Goal: Task Accomplishment & Management: Use online tool/utility

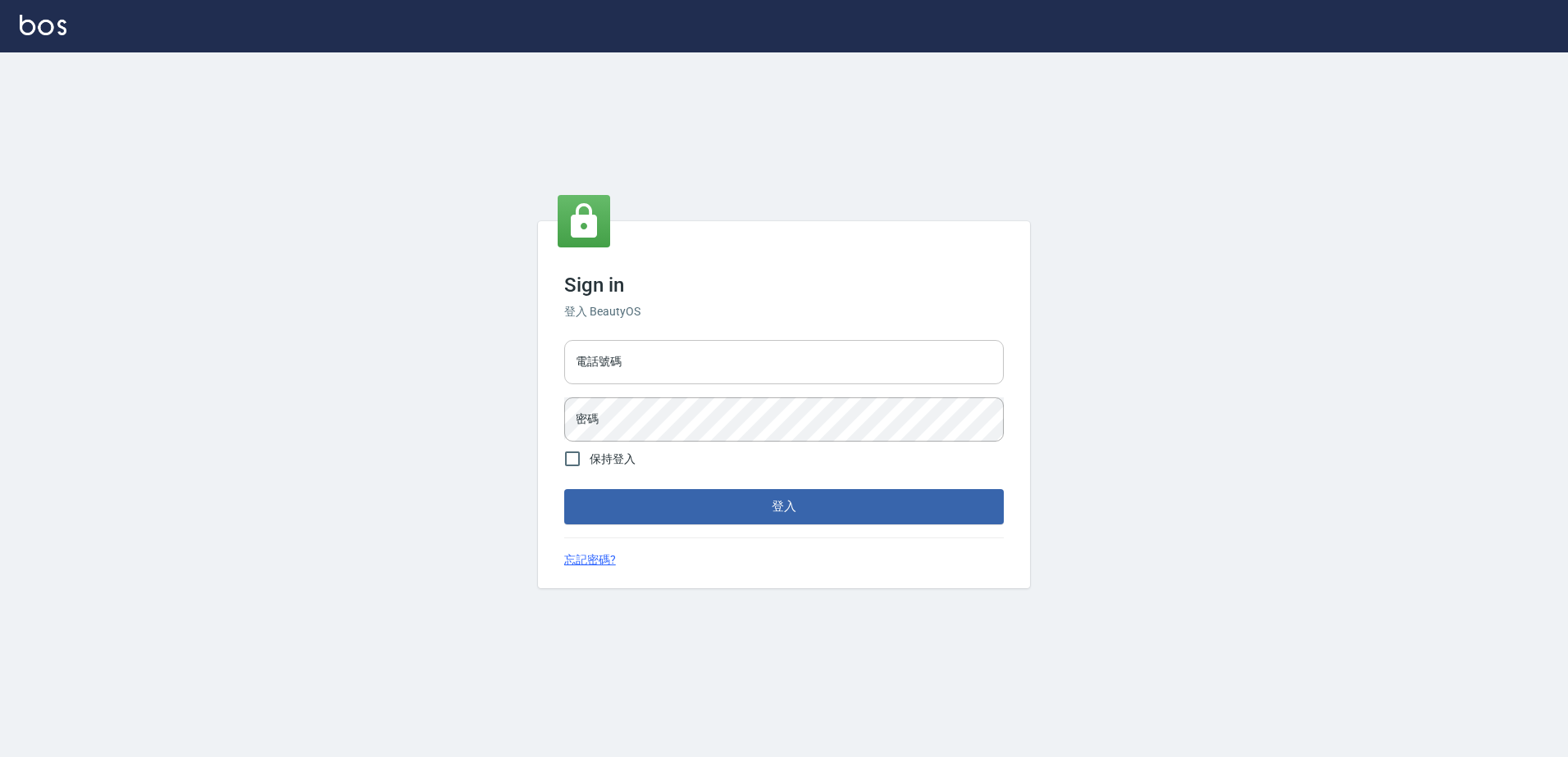
click at [644, 345] on input "電話號碼" at bounding box center [784, 362] width 440 height 45
type input "0426865599"
click at [565, 489] on button "登入" at bounding box center [784, 506] width 440 height 34
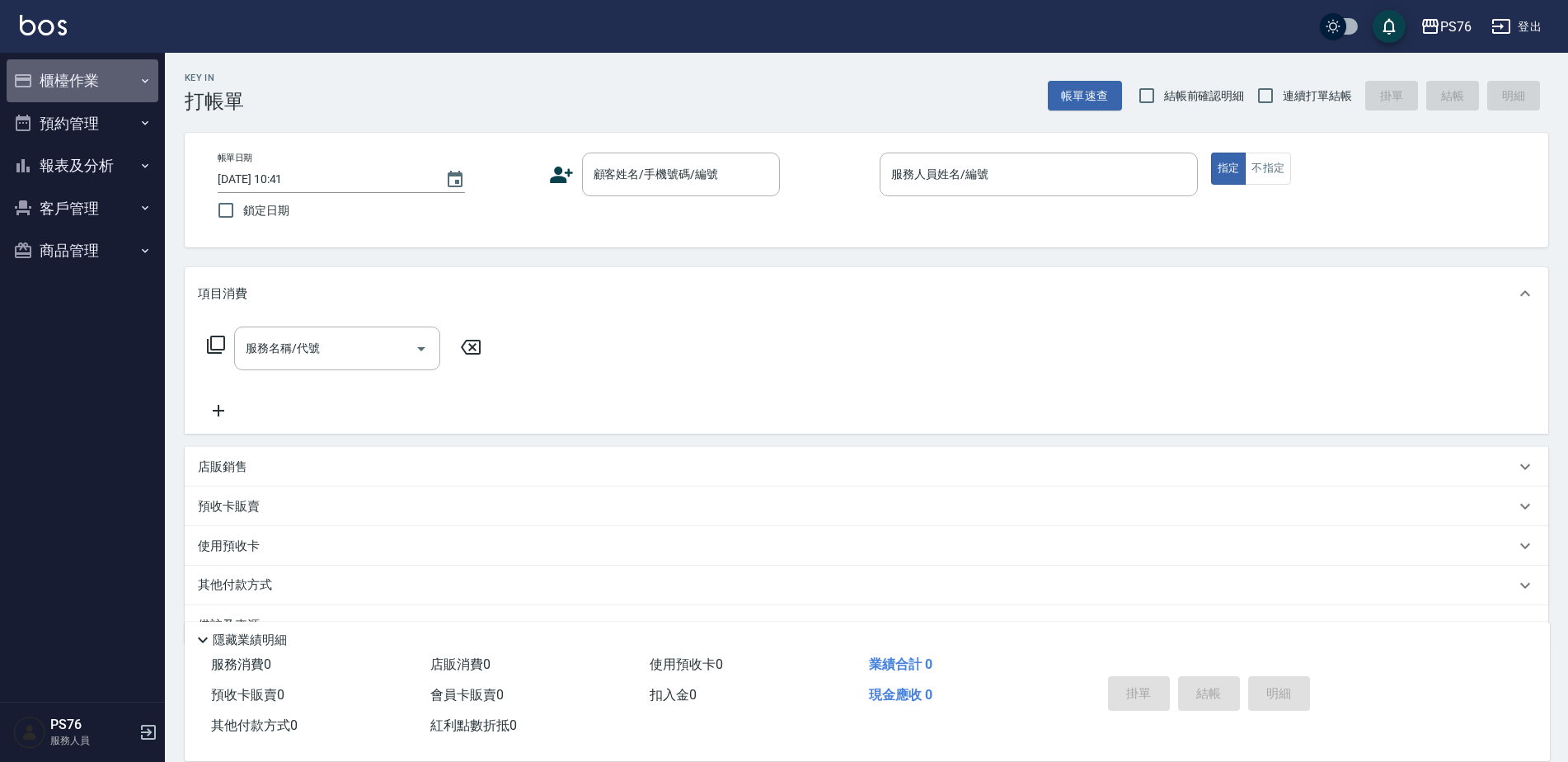
click at [102, 96] on button "櫃檯作業" at bounding box center [82, 81] width 152 height 43
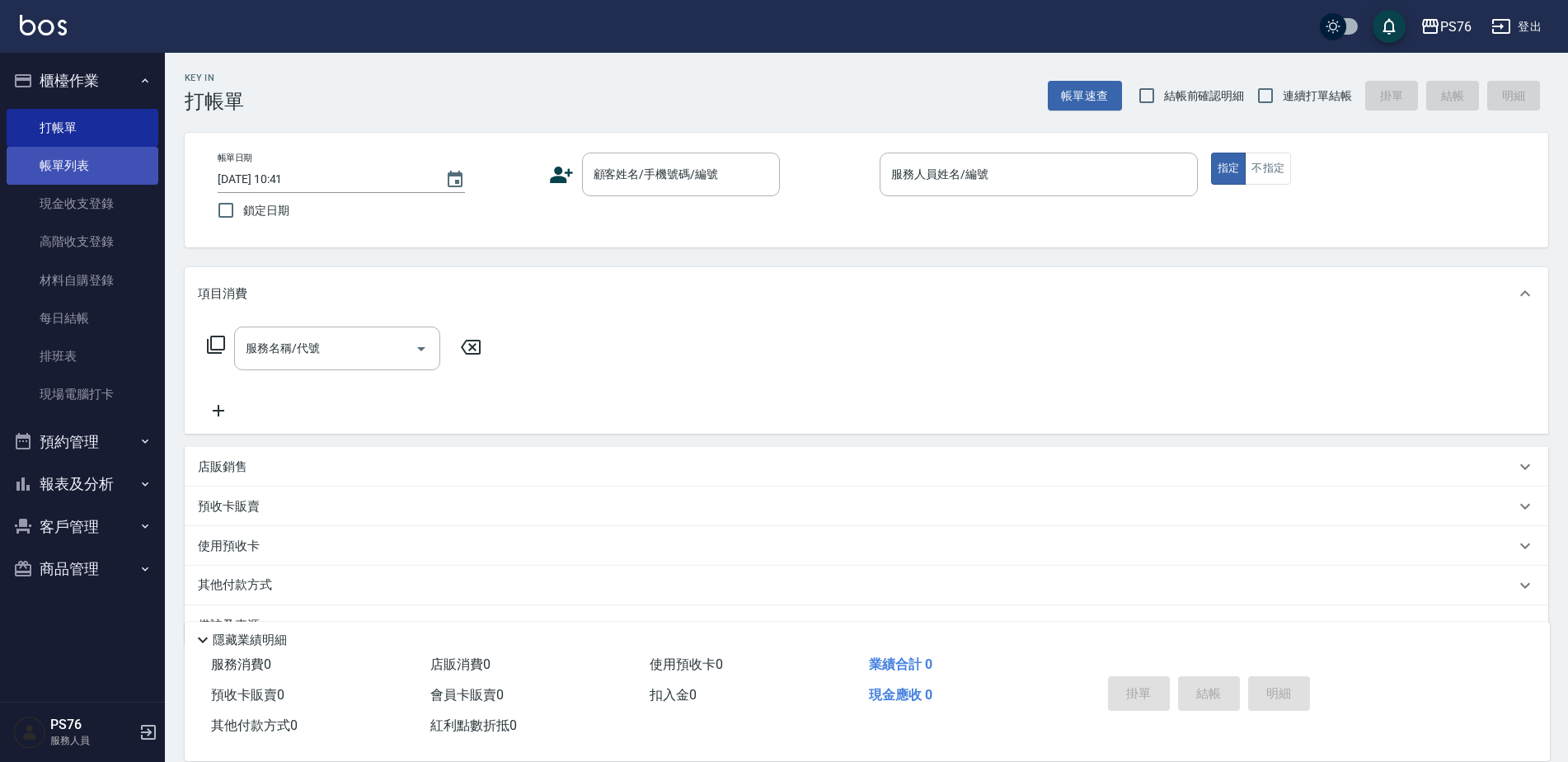
click at [89, 150] on link "帳單列表" at bounding box center [82, 166] width 152 height 37
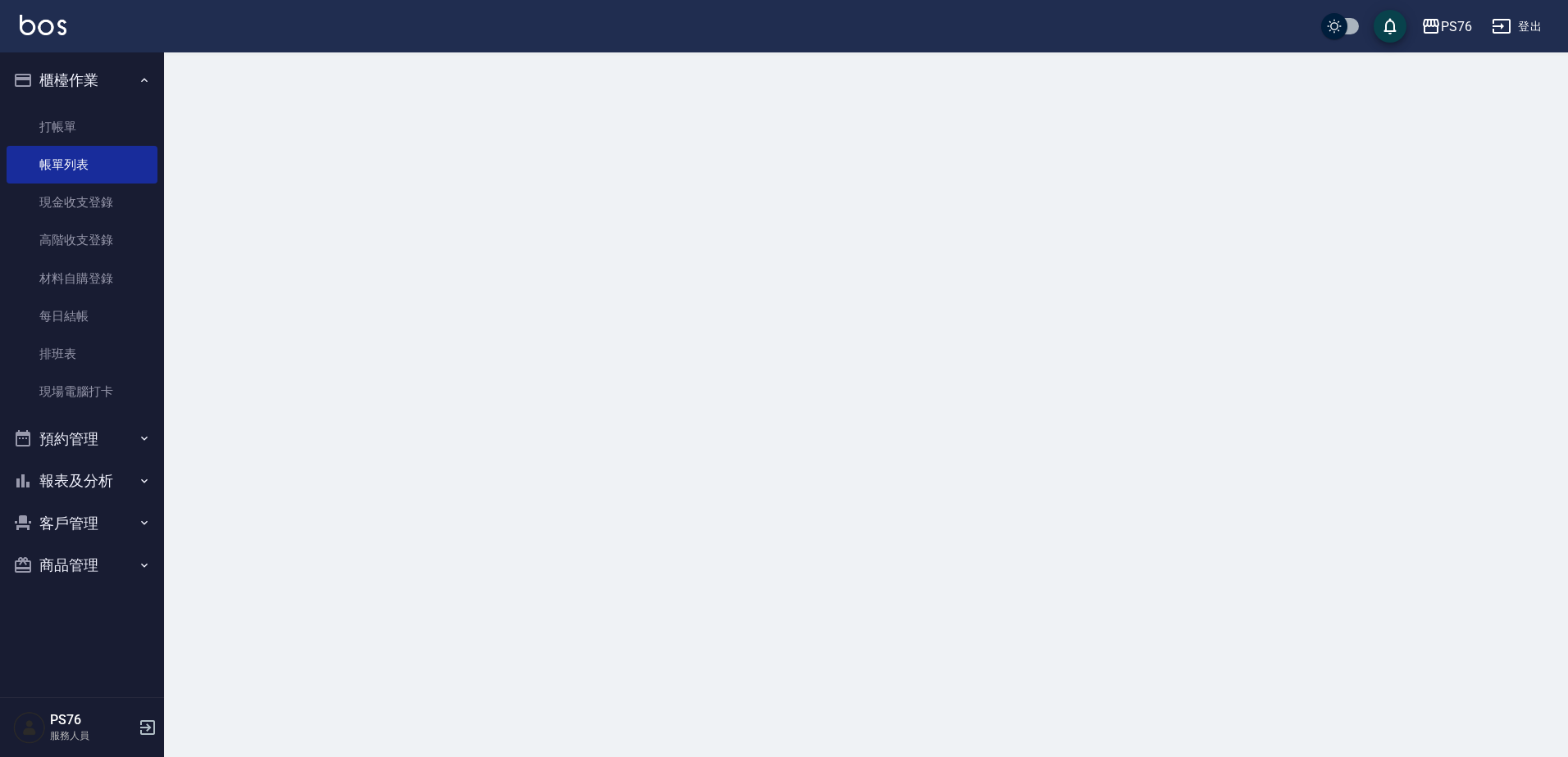
click at [98, 88] on button "櫃檯作業" at bounding box center [82, 80] width 151 height 43
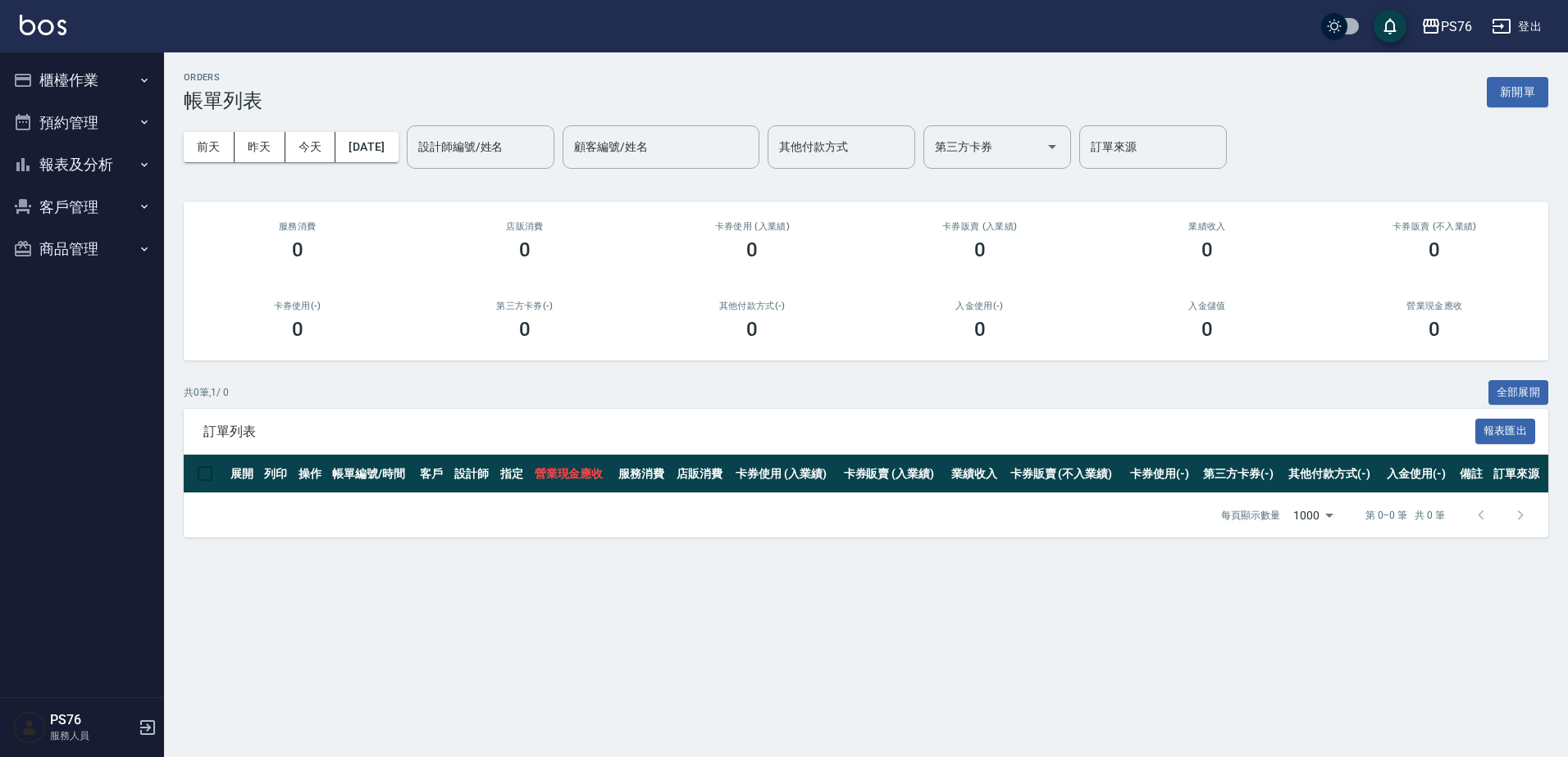
click at [91, 117] on button "預約管理" at bounding box center [82, 123] width 151 height 43
click at [105, 121] on button "預約管理" at bounding box center [82, 123] width 151 height 43
click at [116, 55] on ul "櫃檯作業 打帳單 帳單列表 現金收支登錄 高階收支登錄 材料自購登錄 每日結帳 排班表 現場電腦打卡 預約管理 預約管理 單日預約紀錄 單週預約紀錄 報表及分…" at bounding box center [82, 164] width 151 height 224
click at [110, 71] on button "櫃檯作業" at bounding box center [82, 80] width 151 height 43
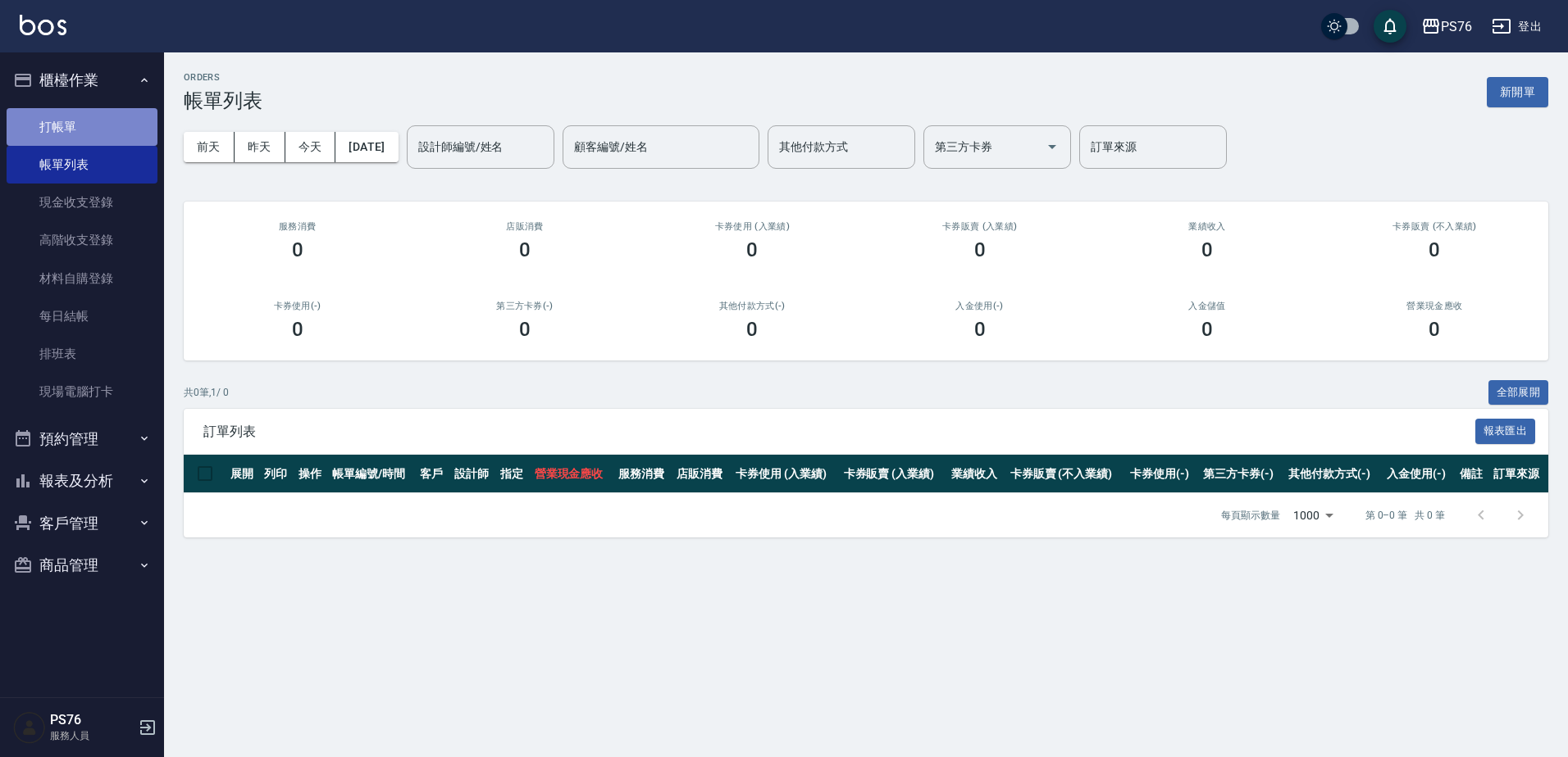
click at [105, 130] on link "打帳單" at bounding box center [82, 127] width 151 height 37
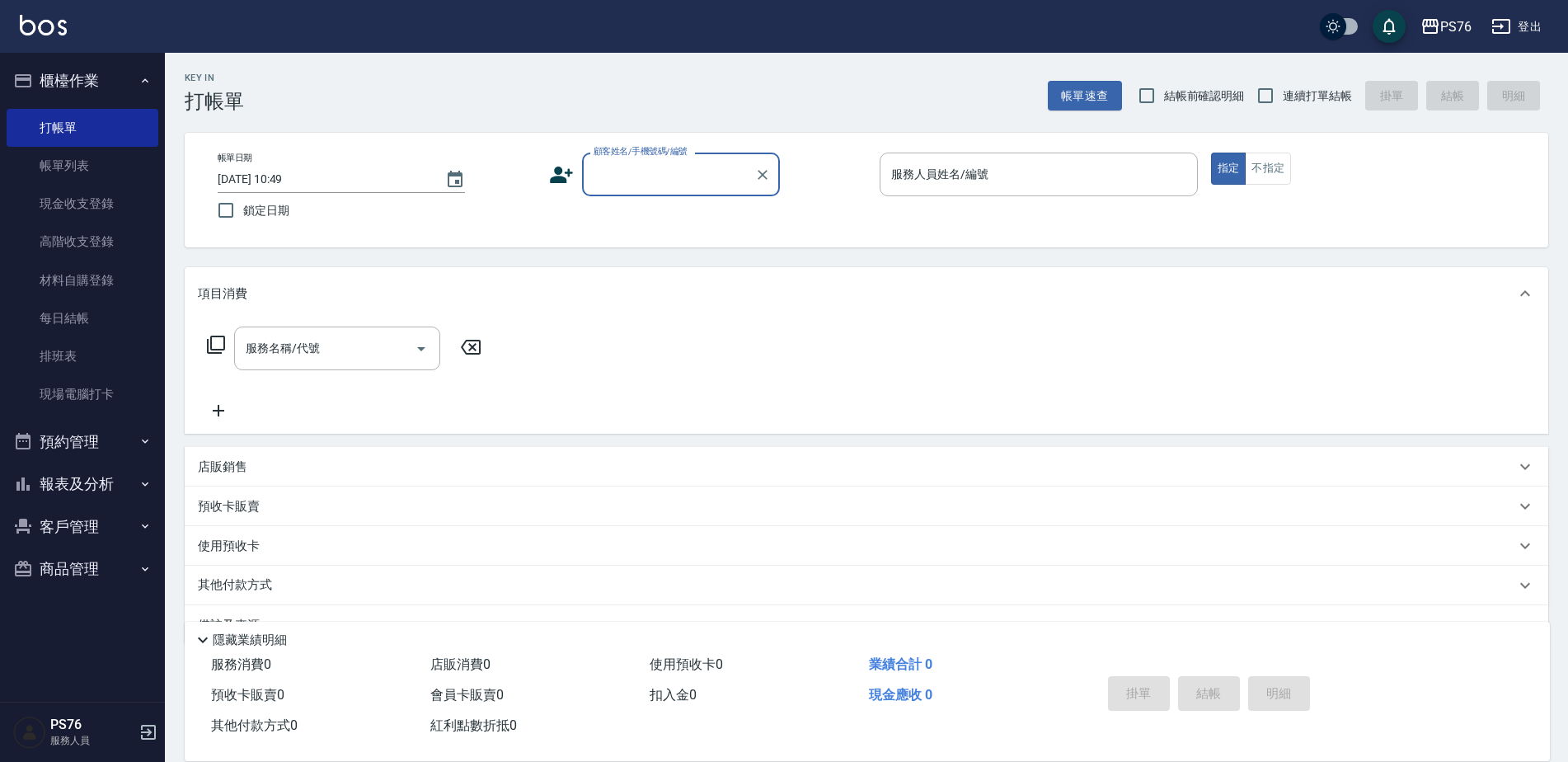
click at [1528, 19] on button "登出" at bounding box center [1516, 26] width 64 height 31
